Goal: Task Accomplishment & Management: Use online tool/utility

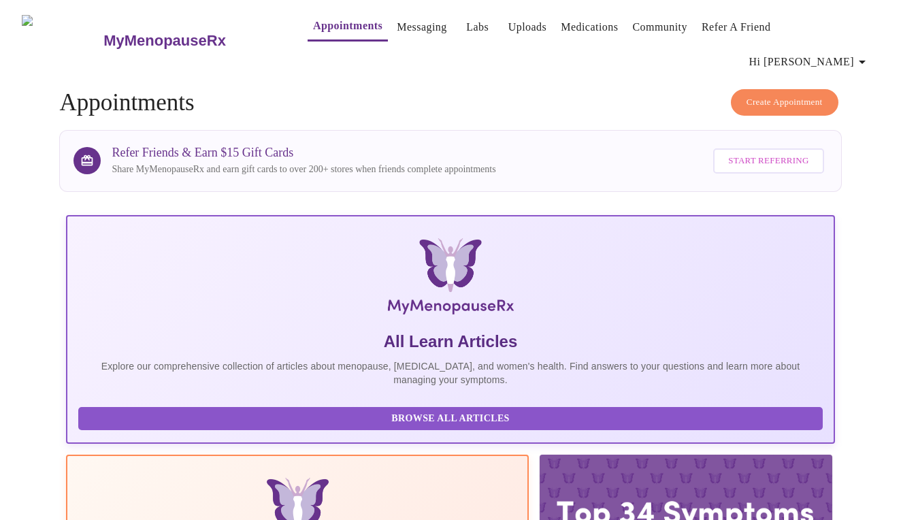
scroll to position [224, 0]
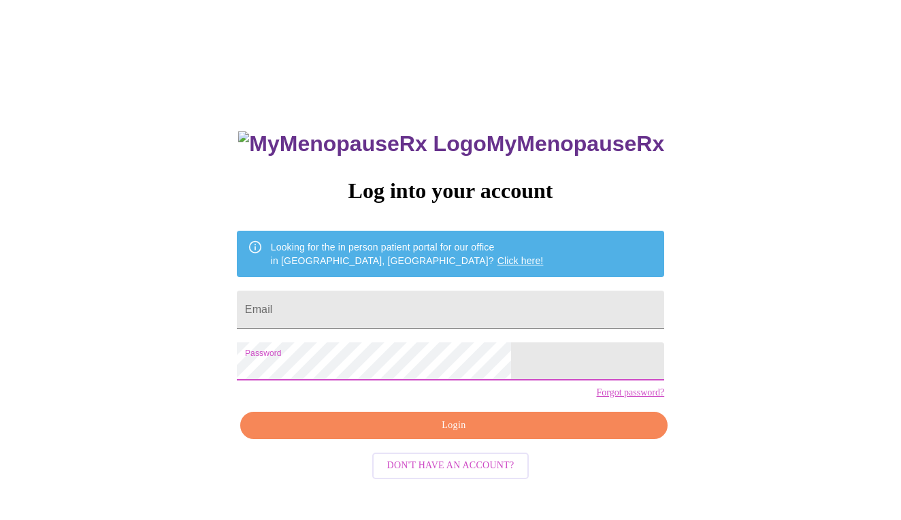
click at [467, 434] on span "Login" at bounding box center [454, 425] width 396 height 17
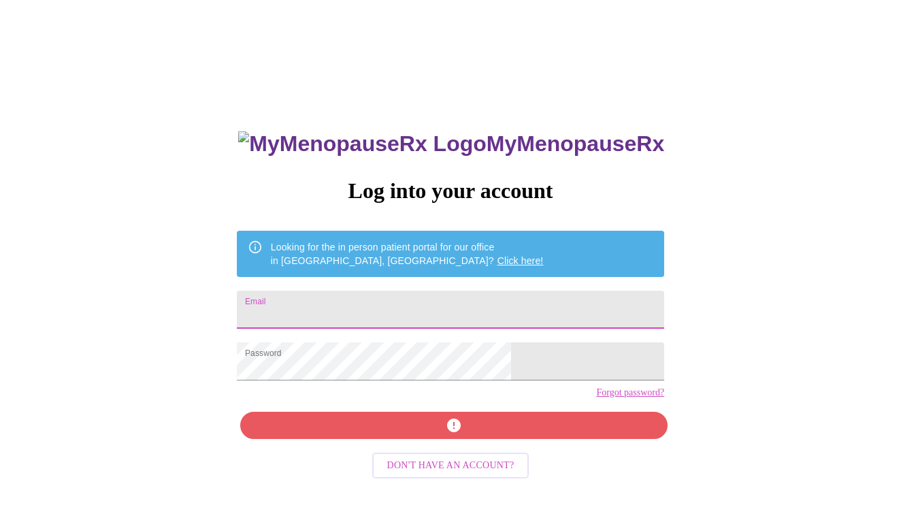
click at [339, 298] on input "Email" at bounding box center [450, 310] width 427 height 38
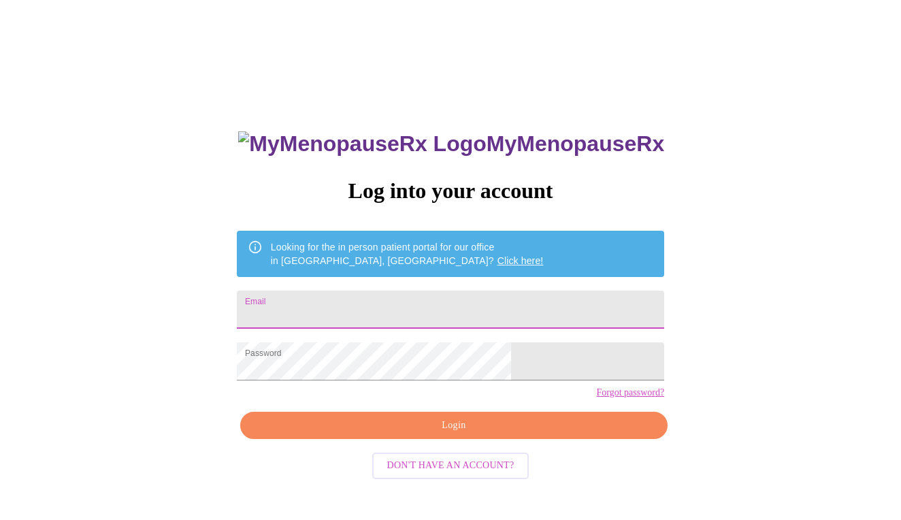
type input "[PERSON_NAME][EMAIL_ADDRESS][PERSON_NAME][DOMAIN_NAME]"
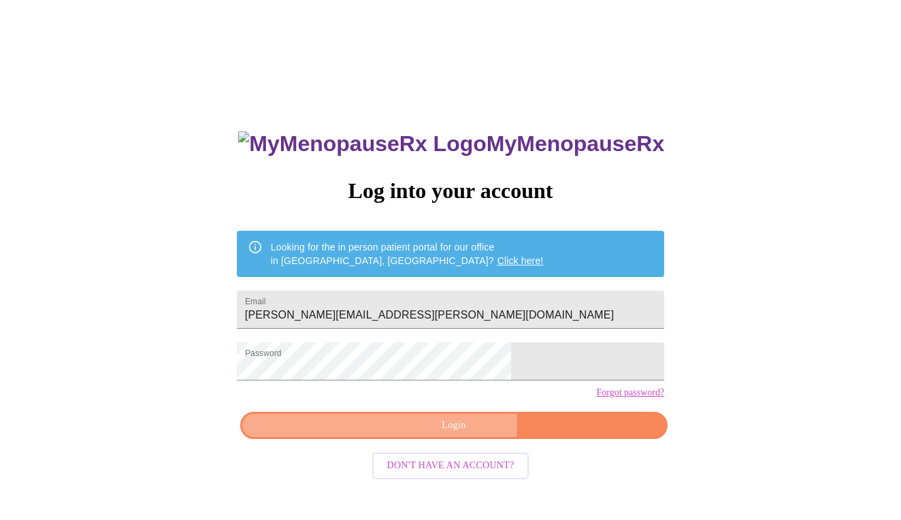
click at [455, 434] on span "Login" at bounding box center [454, 425] width 396 height 17
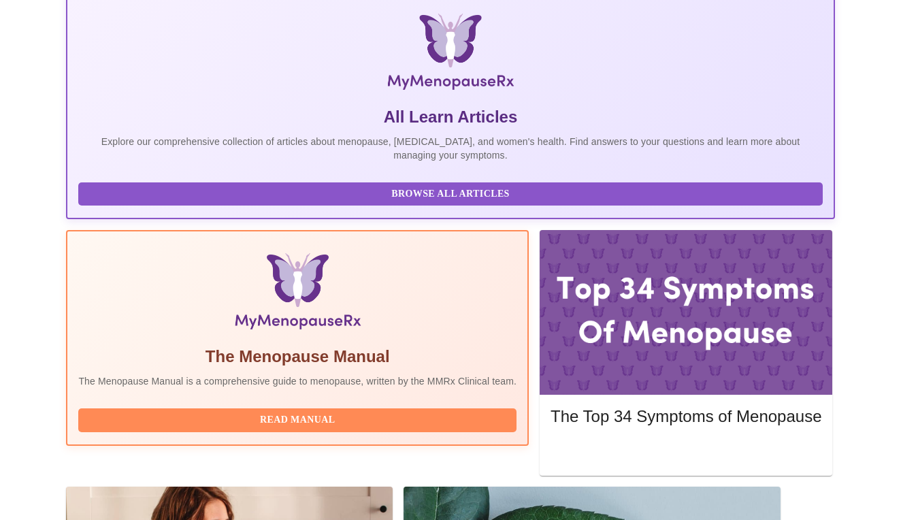
scroll to position [224, 0]
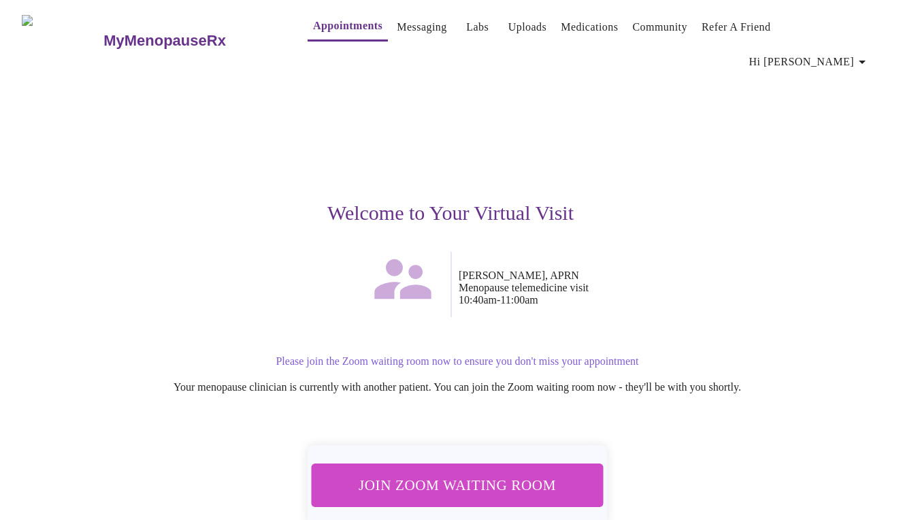
click at [515, 472] on span "Join Zoom Waiting Room" at bounding box center [457, 484] width 256 height 25
click at [485, 472] on span "Join Zoom Waiting Room" at bounding box center [457, 484] width 256 height 25
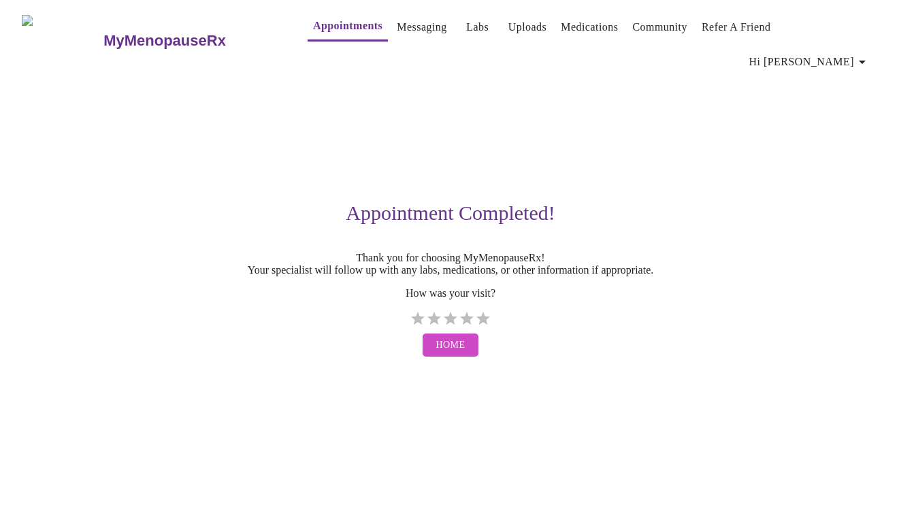
click at [129, 32] on h3 "MyMenopauseRx" at bounding box center [164, 41] width 123 height 18
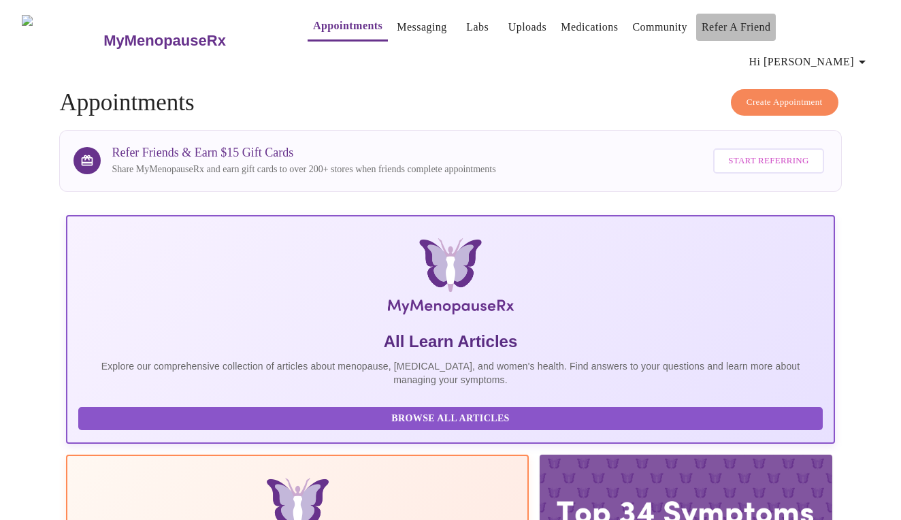
click at [724, 29] on link "Refer a Friend" at bounding box center [736, 27] width 69 height 19
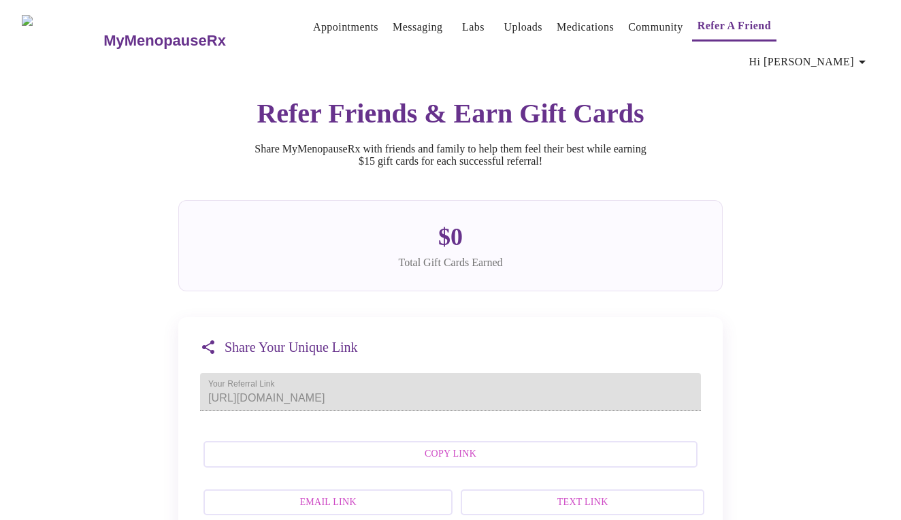
click at [445, 451] on span "Copy Link" at bounding box center [450, 454] width 464 height 17
